Goal: Navigation & Orientation: Find specific page/section

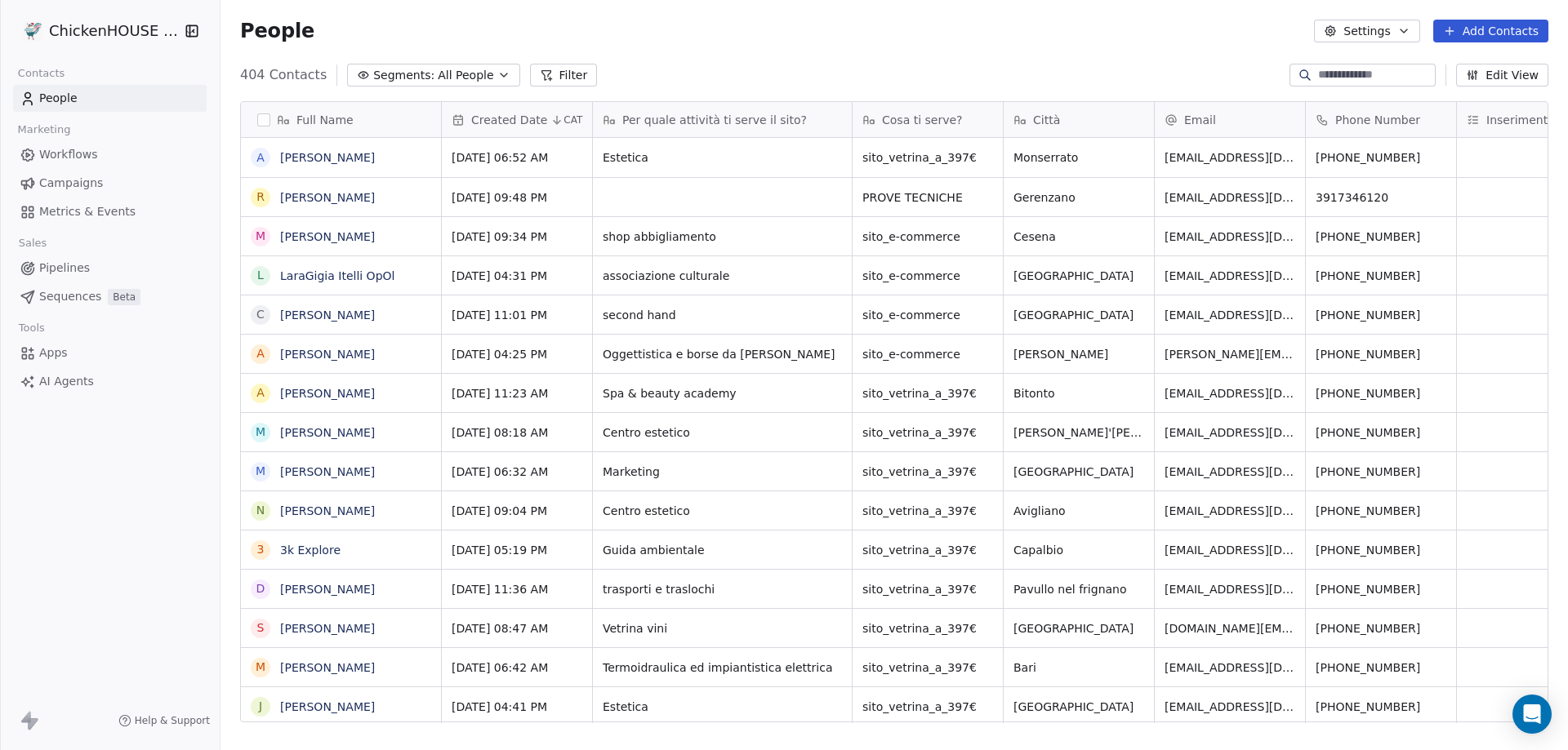
scroll to position [647, 1335]
click at [328, 275] on link "LaraGigia Itelli OpOl" at bounding box center [337, 275] width 114 height 13
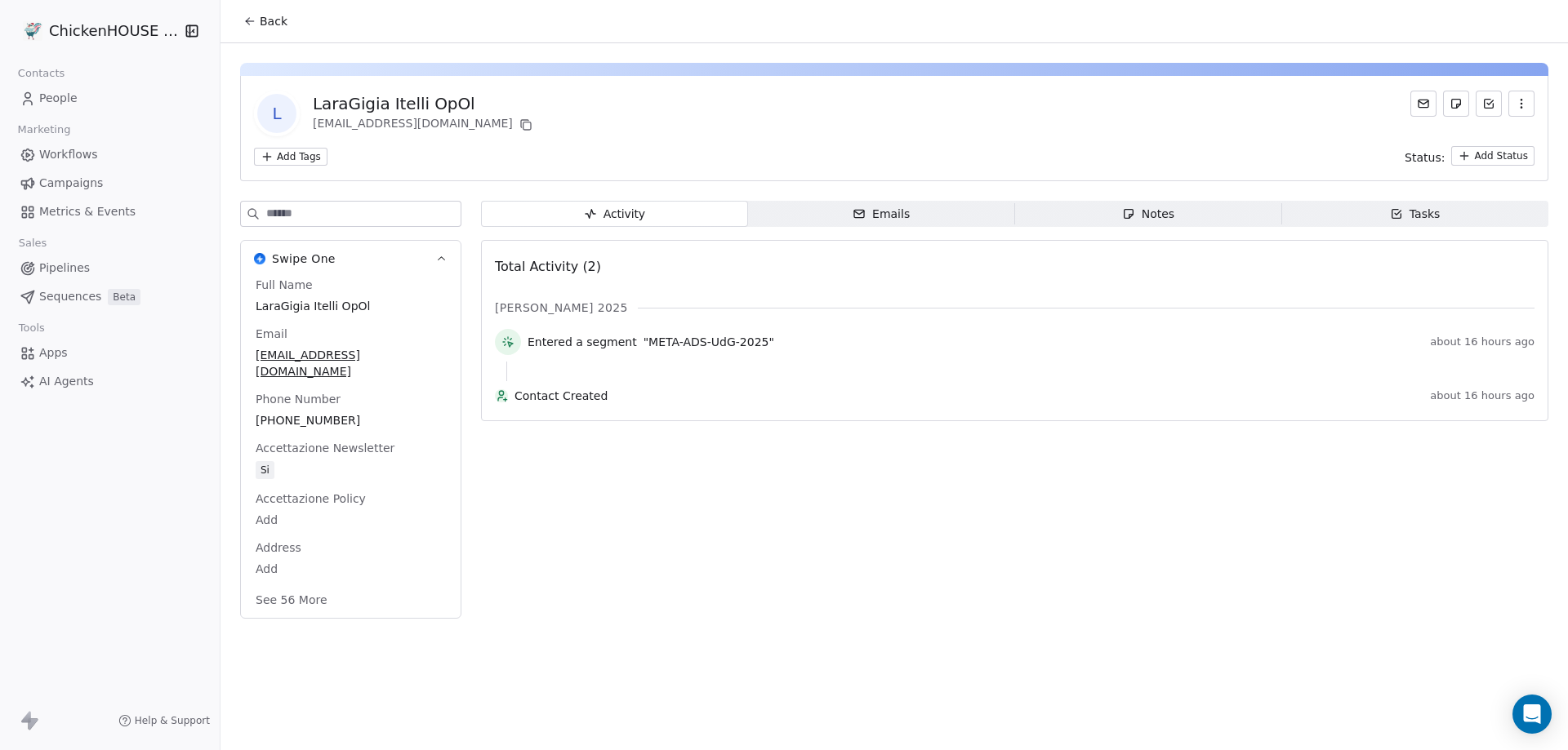
click at [1124, 215] on icon "button" at bounding box center [1128, 214] width 9 height 9
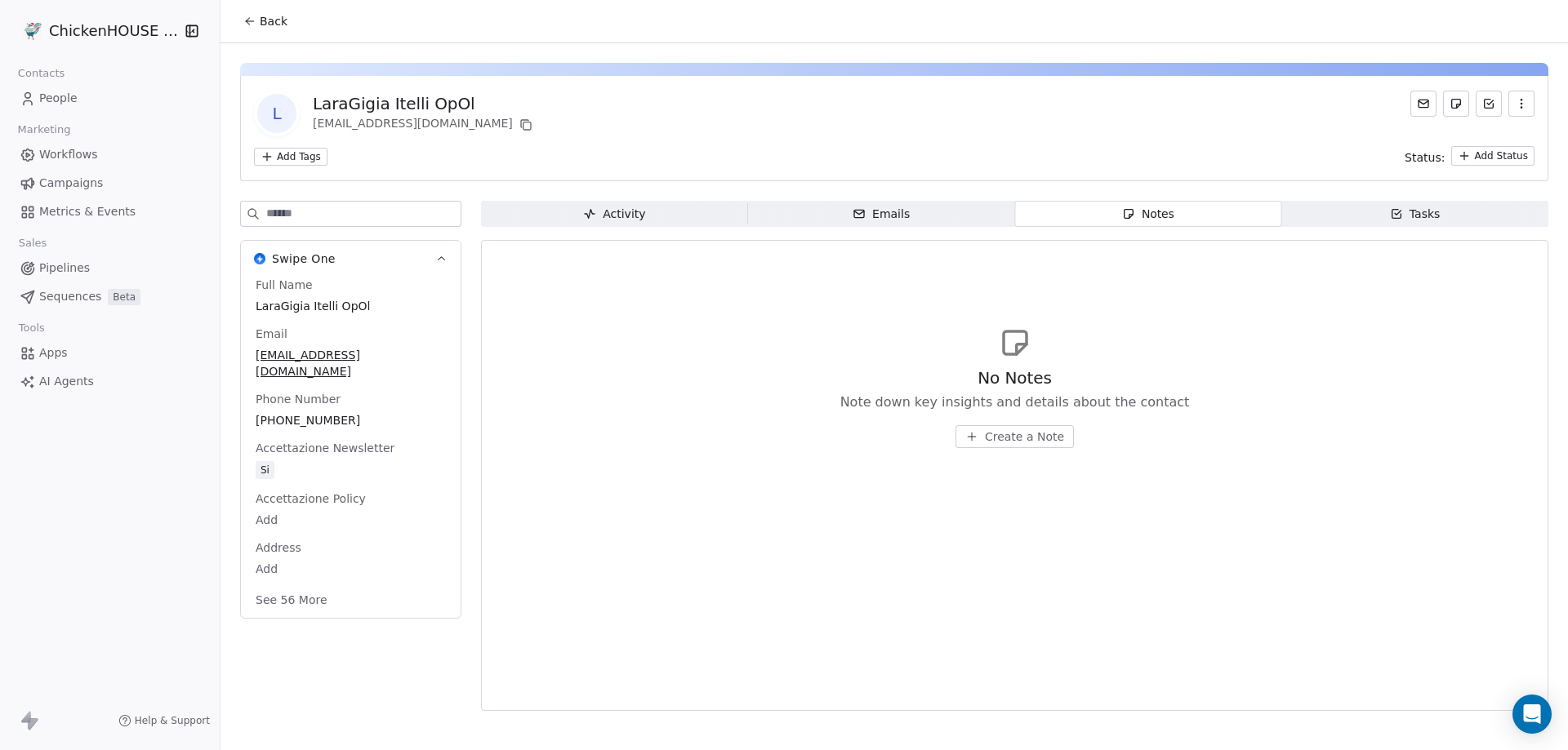
click at [61, 96] on span "People" at bounding box center [58, 99] width 39 height 17
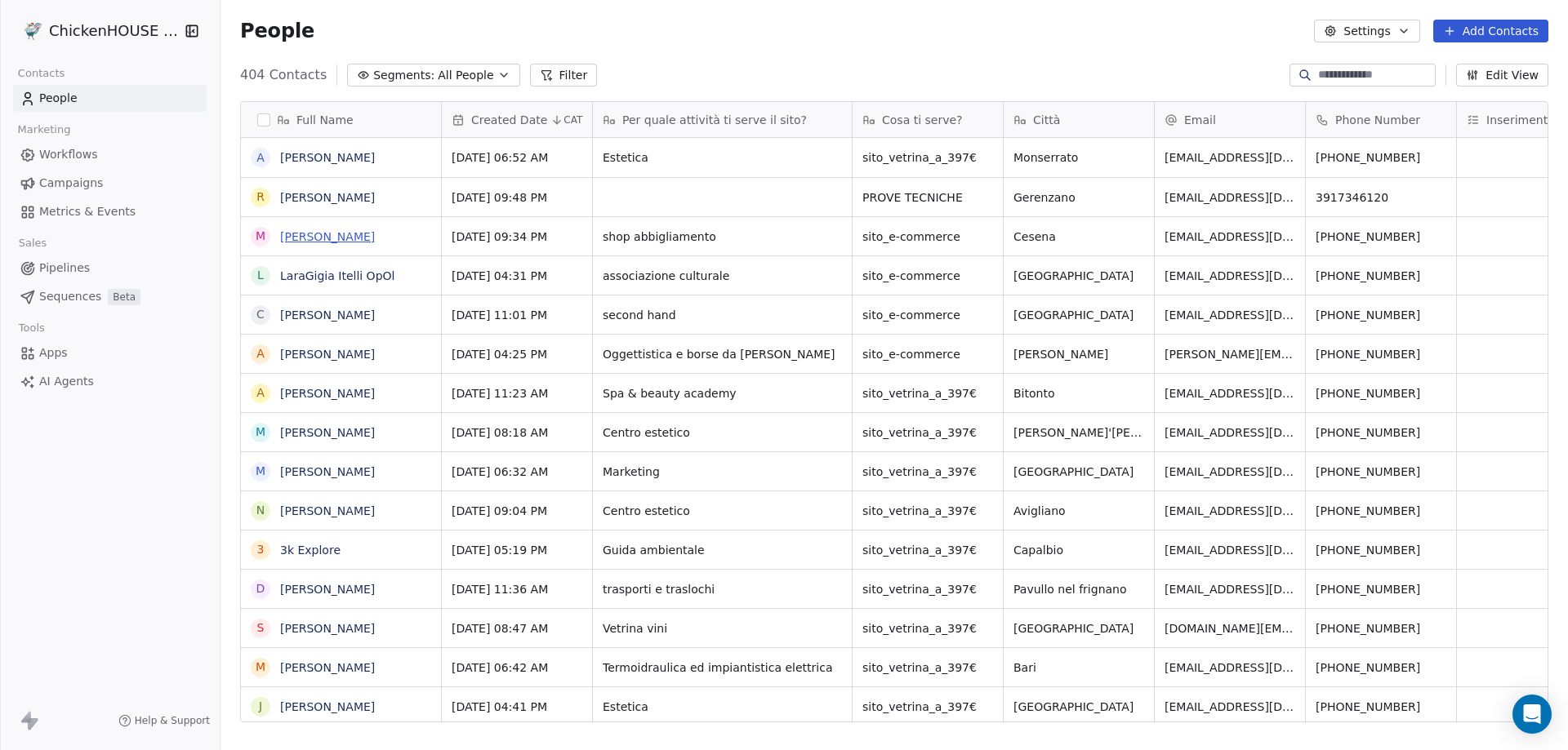
scroll to position [647, 1335]
click at [329, 234] on link "[PERSON_NAME]" at bounding box center [328, 236] width 95 height 13
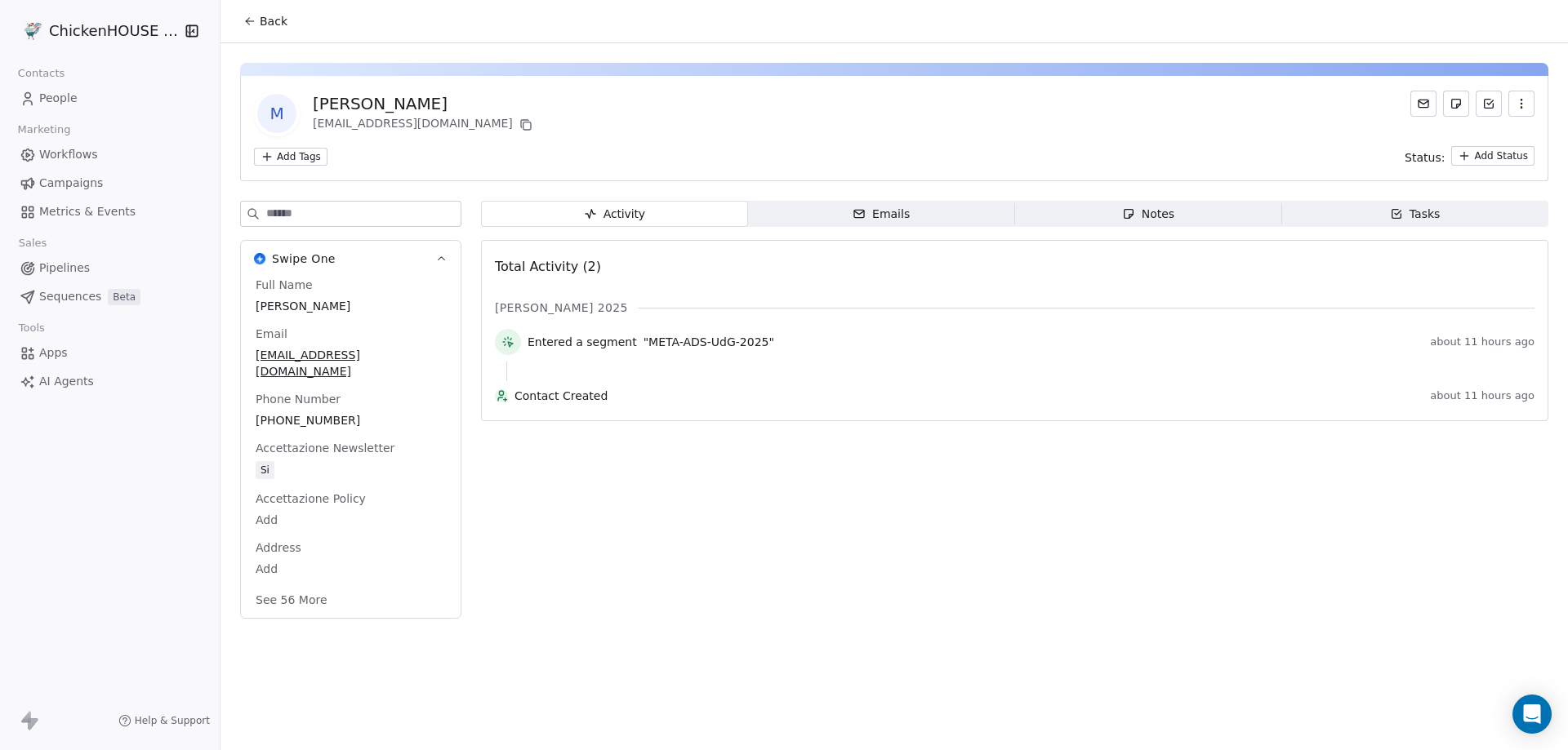
click at [1135, 206] on div "Notes" at bounding box center [1148, 214] width 52 height 17
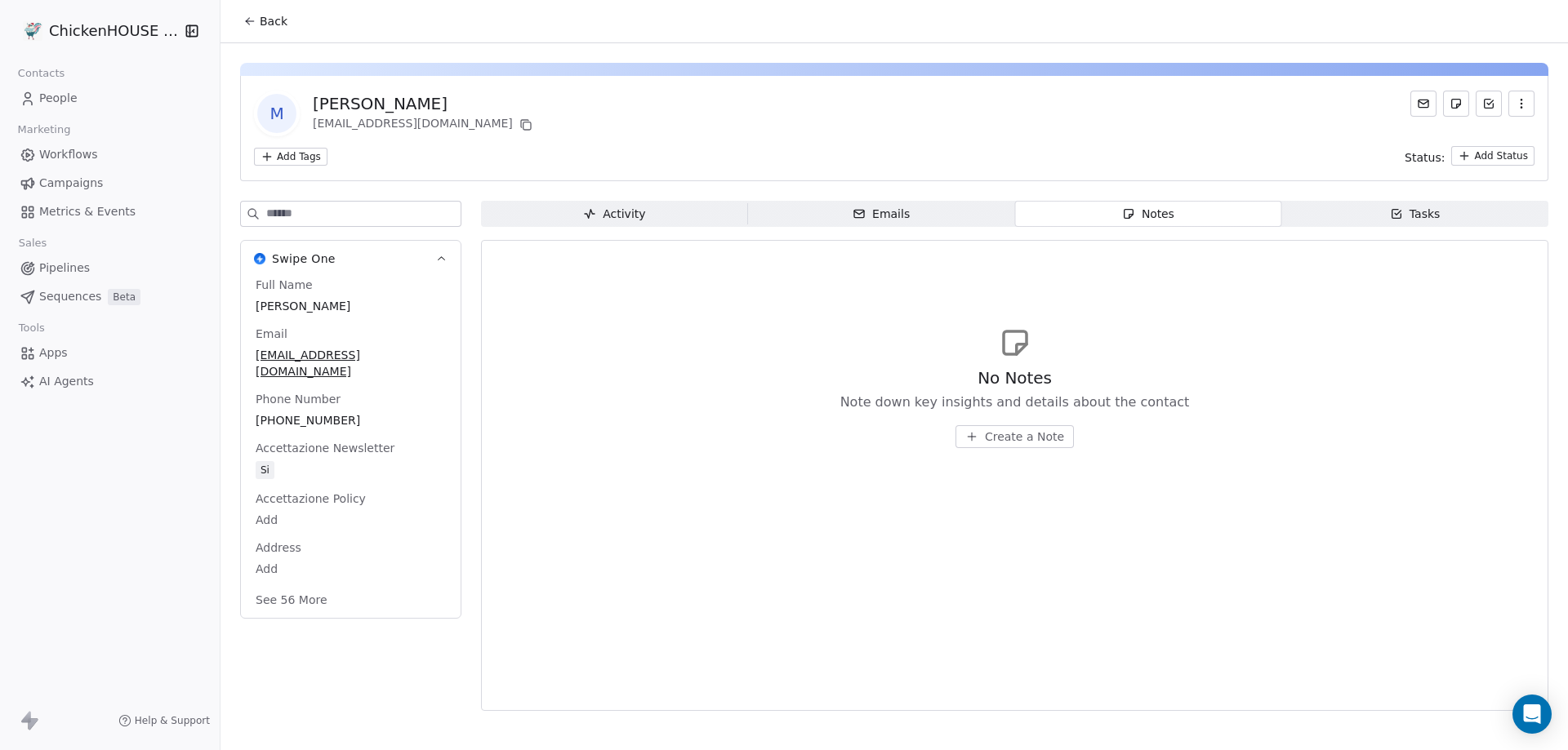
click at [54, 94] on span "People" at bounding box center [58, 99] width 39 height 17
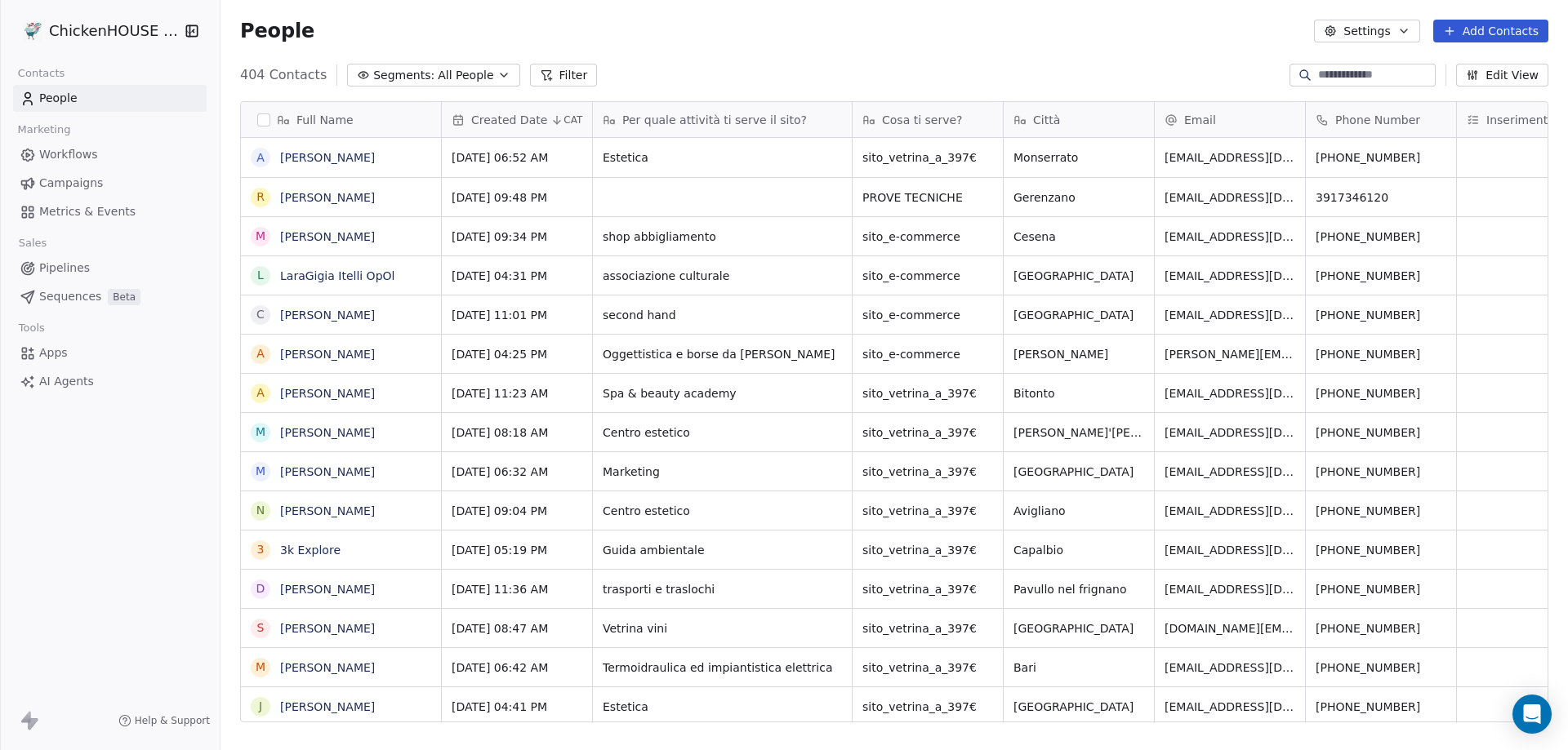
scroll to position [647, 1335]
